Goal: Check status: Check status

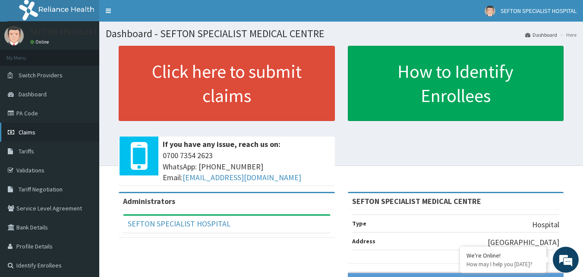
click at [47, 130] on link "Claims" at bounding box center [49, 132] width 99 height 19
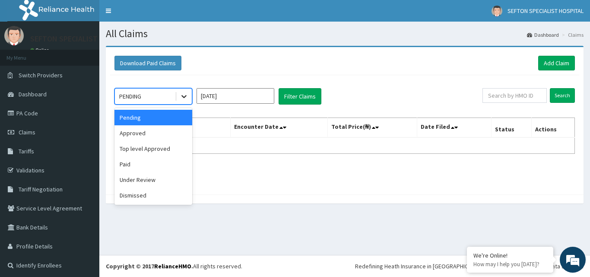
click at [189, 95] on div at bounding box center [184, 97] width 16 height 16
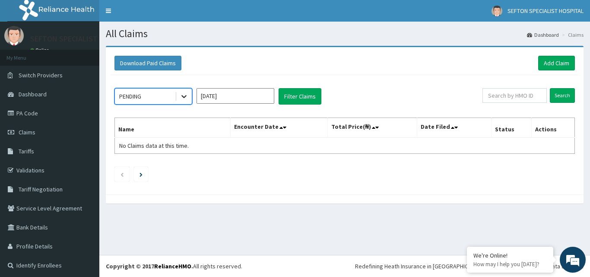
click at [189, 95] on div at bounding box center [184, 97] width 16 height 16
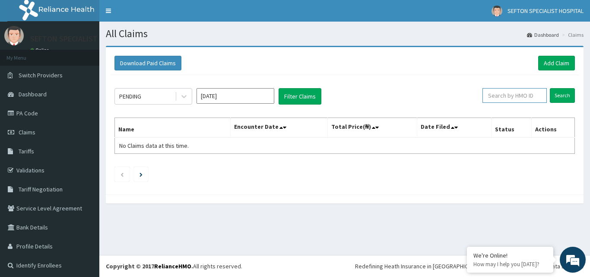
paste input "ZQI/10032/A"
type input "ZQI/10032/A"
click at [556, 96] on input "Search" at bounding box center [562, 95] width 25 height 15
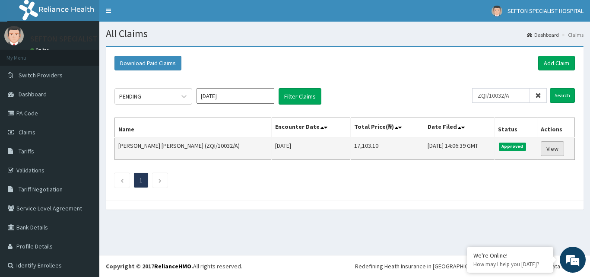
click at [541, 148] on link "View" at bounding box center [552, 148] width 23 height 15
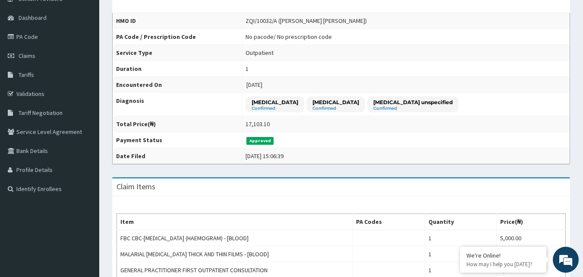
scroll to position [0, 0]
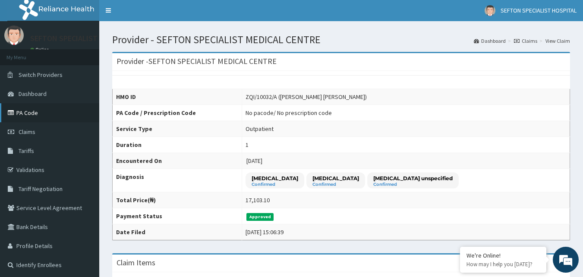
click at [24, 113] on link "PA Code" at bounding box center [49, 112] width 99 height 19
click at [33, 112] on link "PA Code" at bounding box center [49, 112] width 99 height 19
